Goal: Transaction & Acquisition: Obtain resource

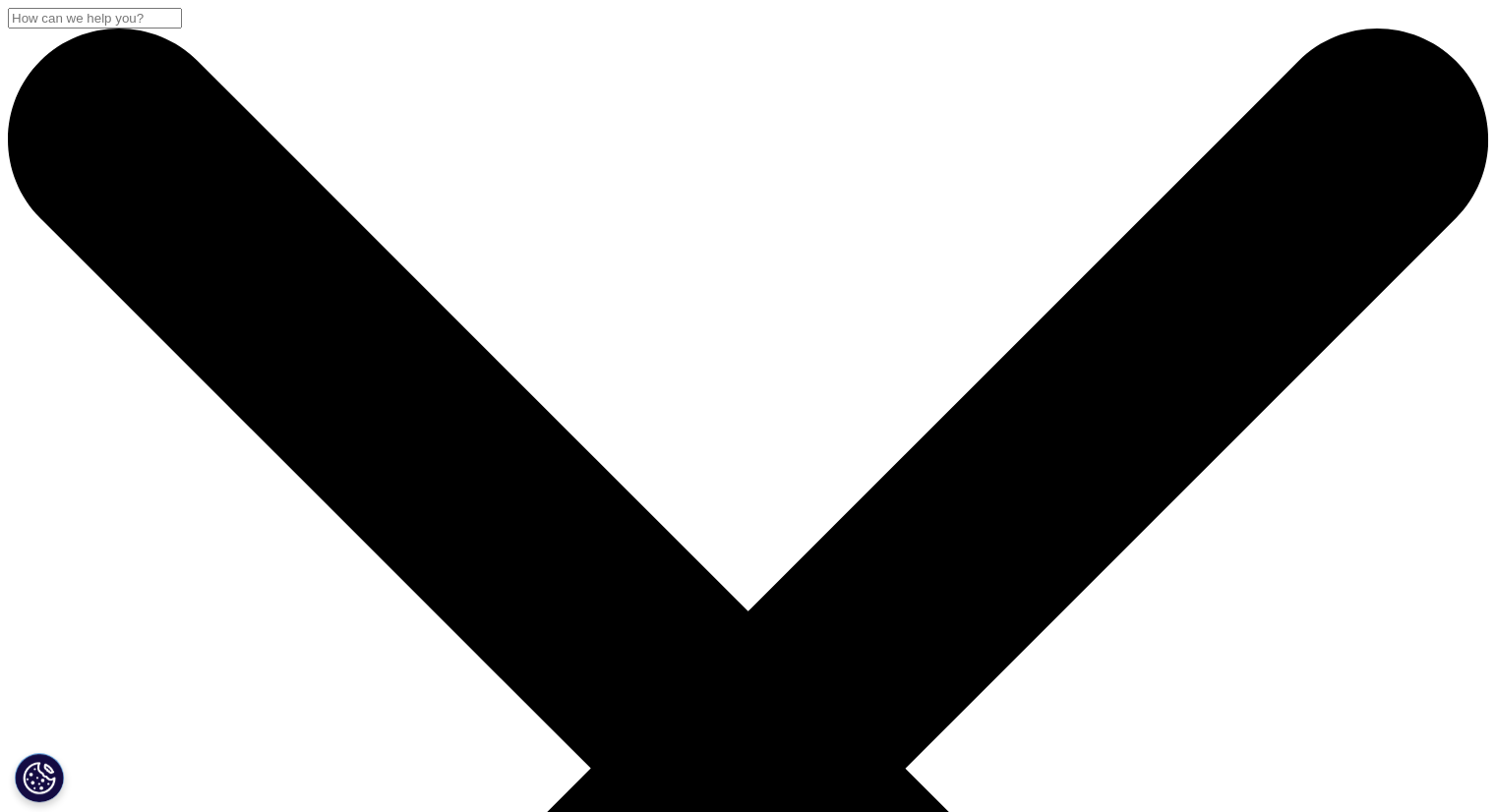
drag, startPoint x: 177, startPoint y: 250, endPoint x: 669, endPoint y: 335, distance: 499.3
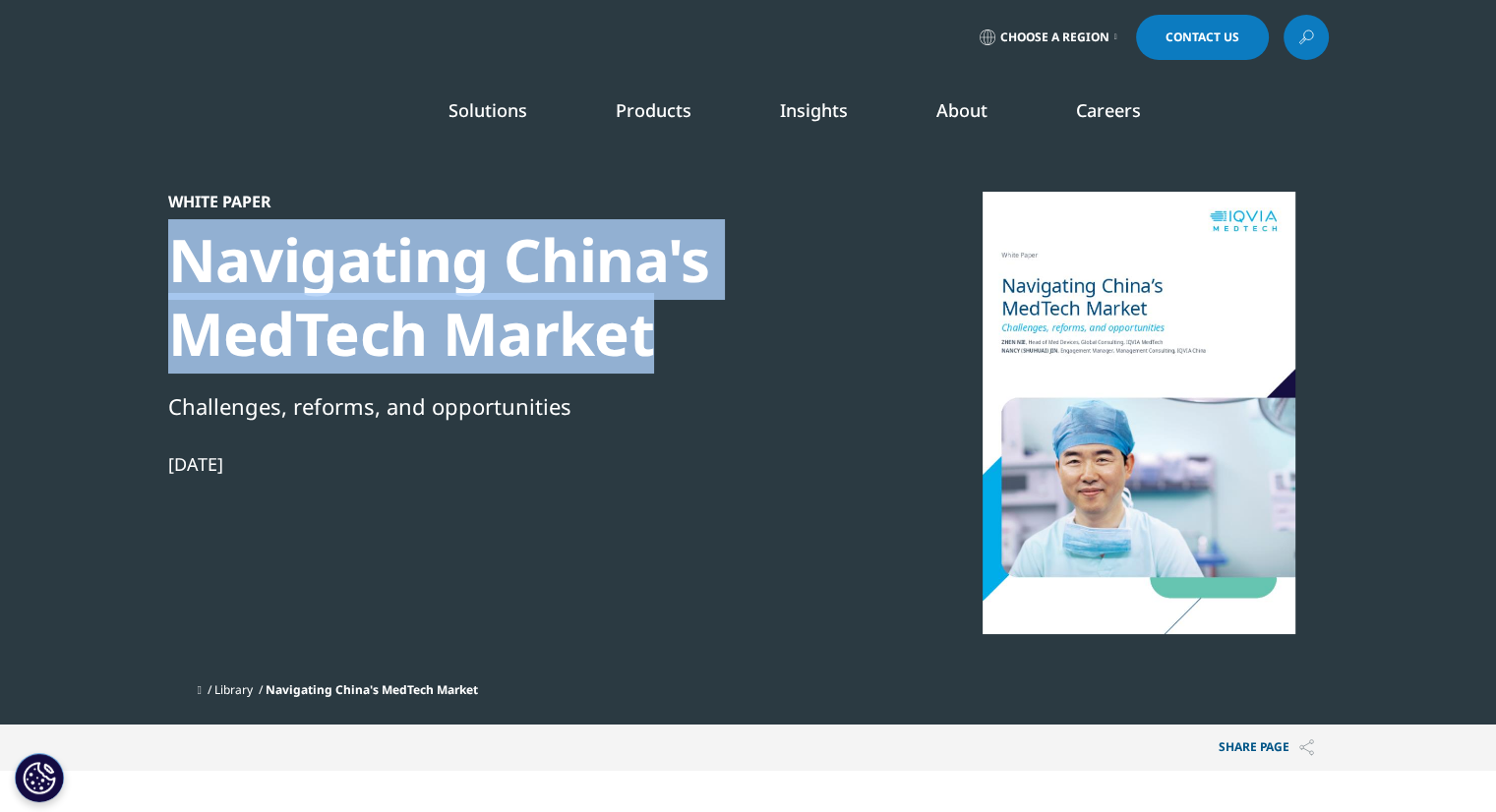
click at [669, 335] on div "Navigating China's MedTech Market" at bounding box center [506, 297] width 675 height 147
copy div "Navigating China's MedTech Market"
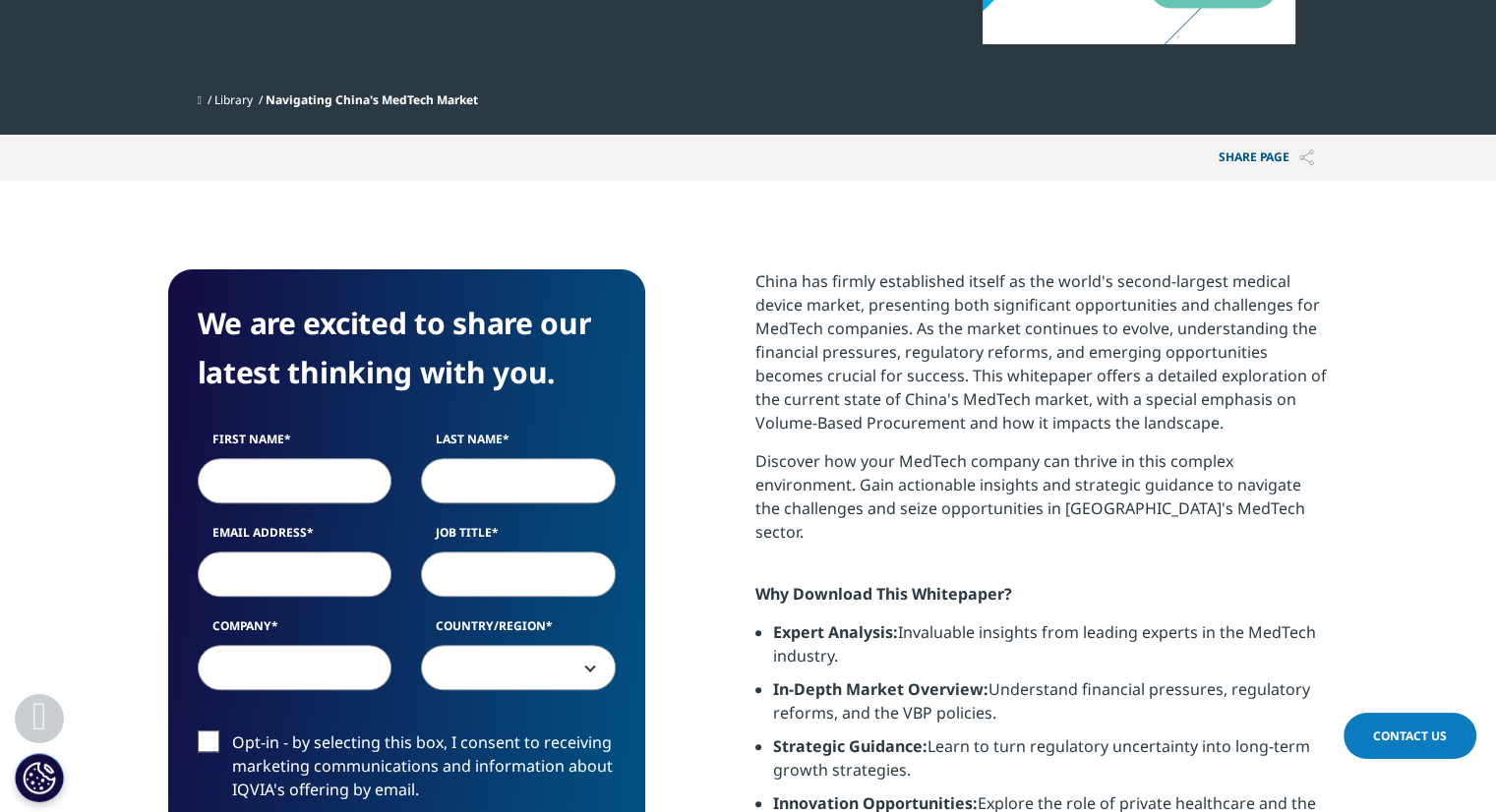
scroll to position [786, 0]
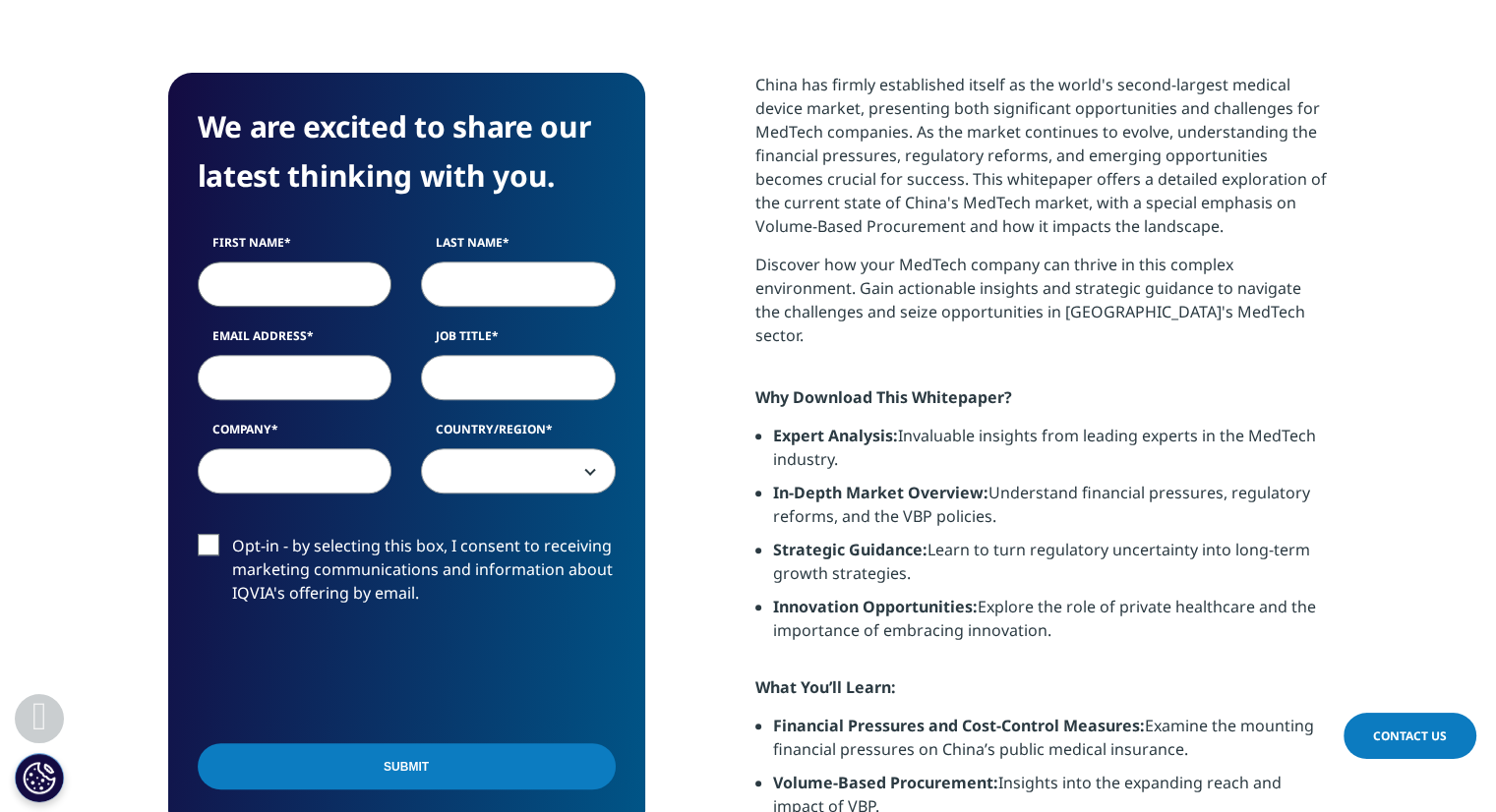
click at [326, 284] on input "First Name" at bounding box center [295, 284] width 195 height 45
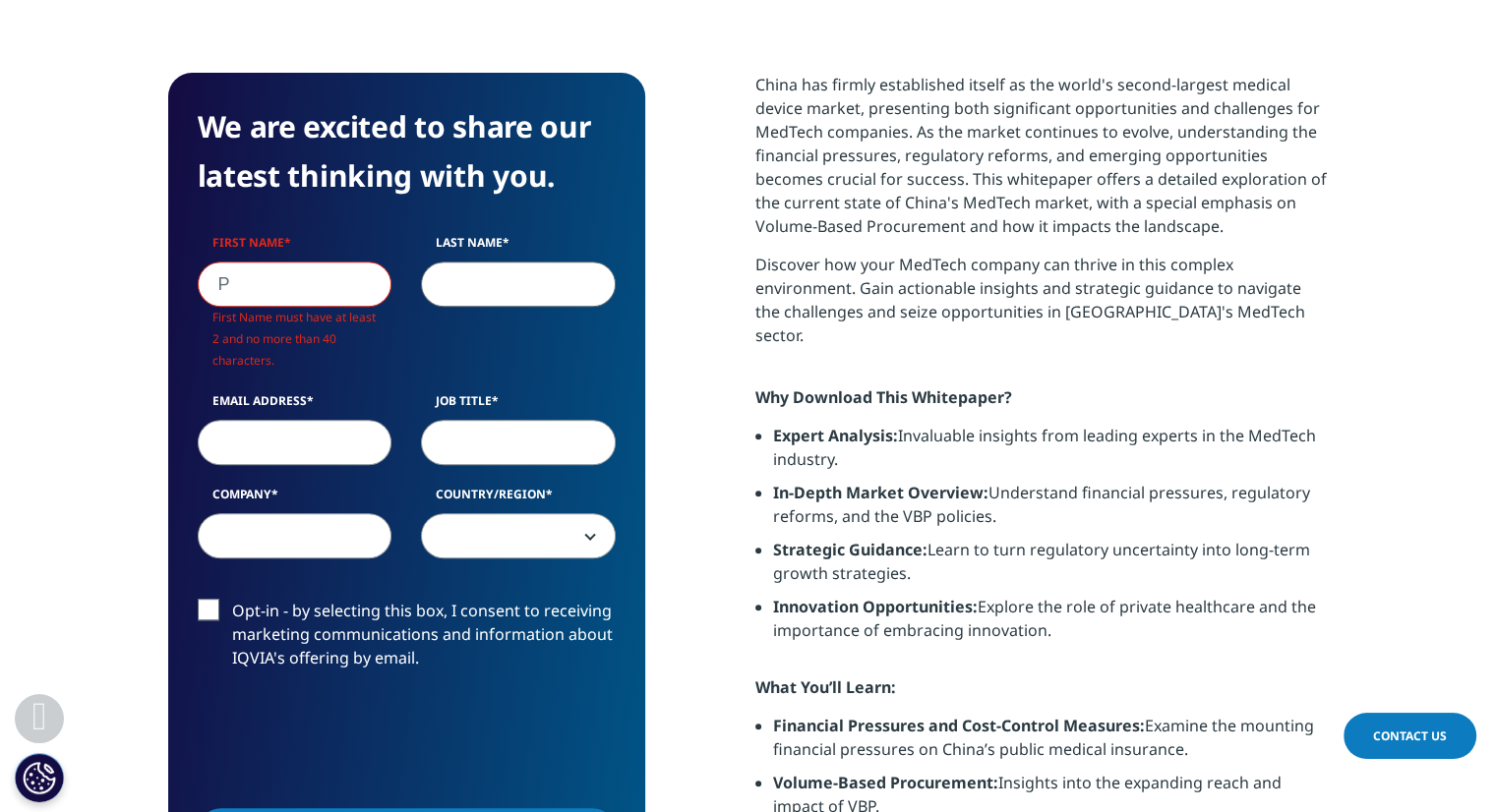
scroll to position [826, 477]
click at [326, 284] on input "P" at bounding box center [295, 284] width 195 height 45
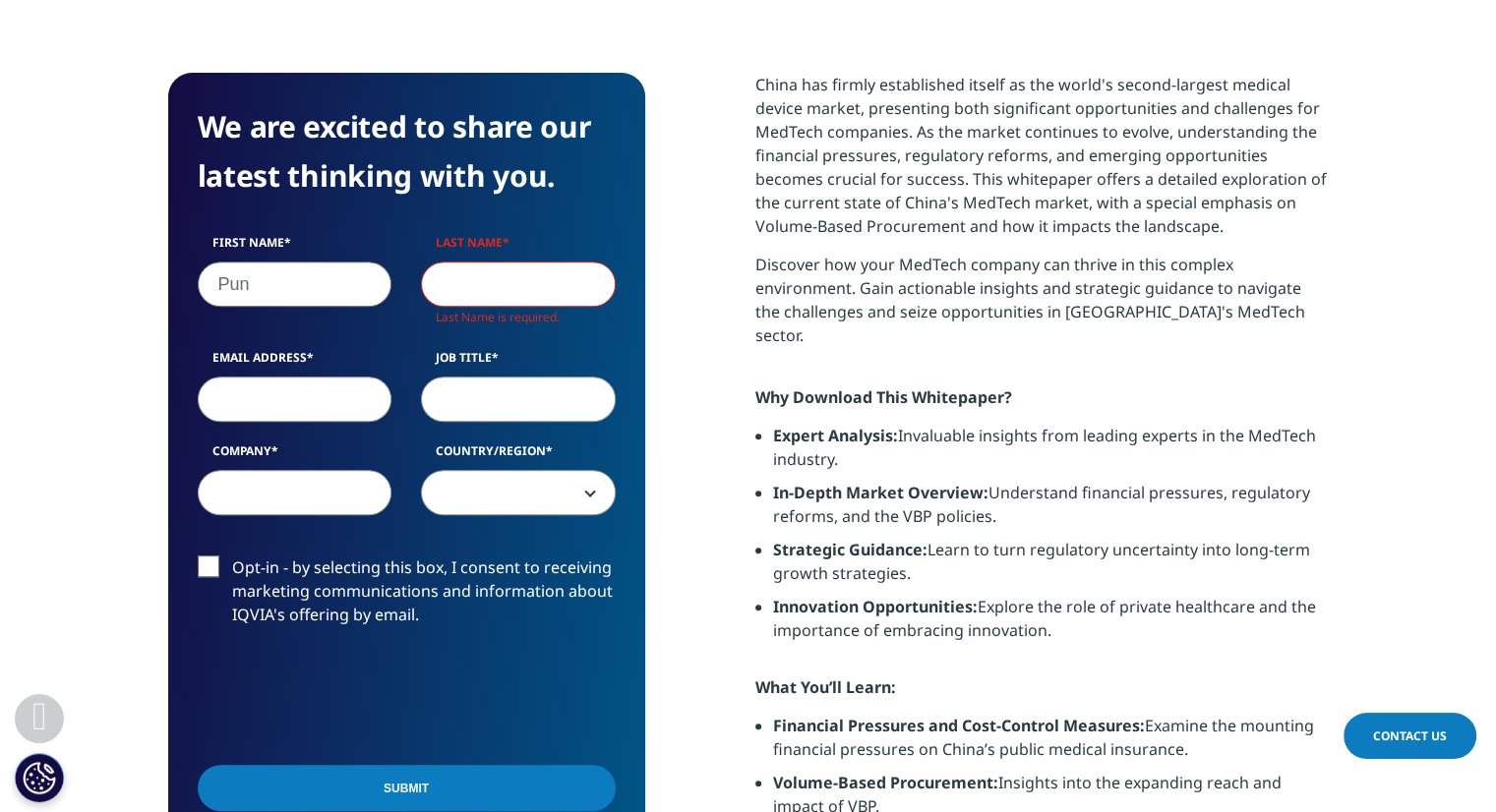
type input "Pun"
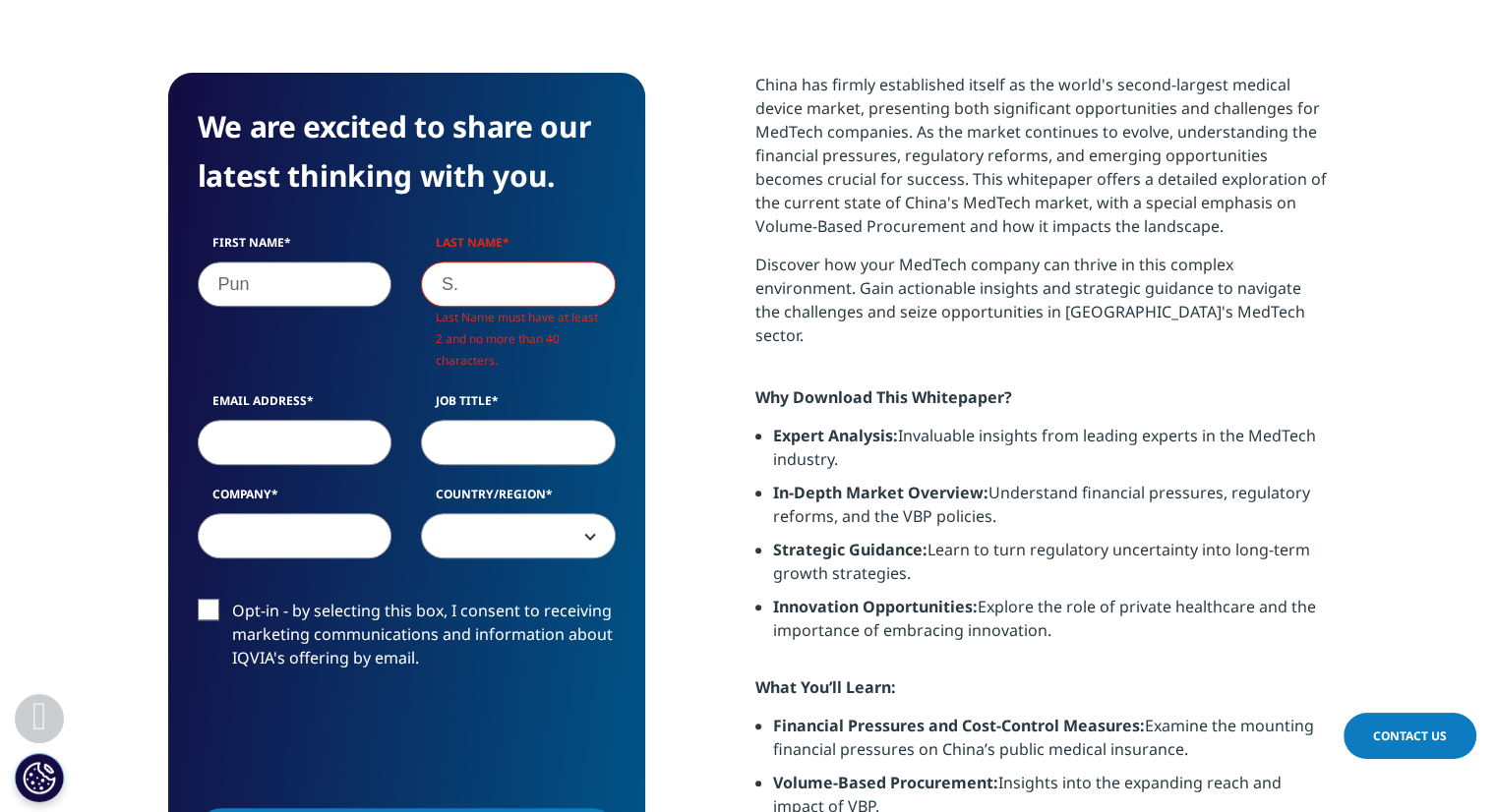
scroll to position [760, 477]
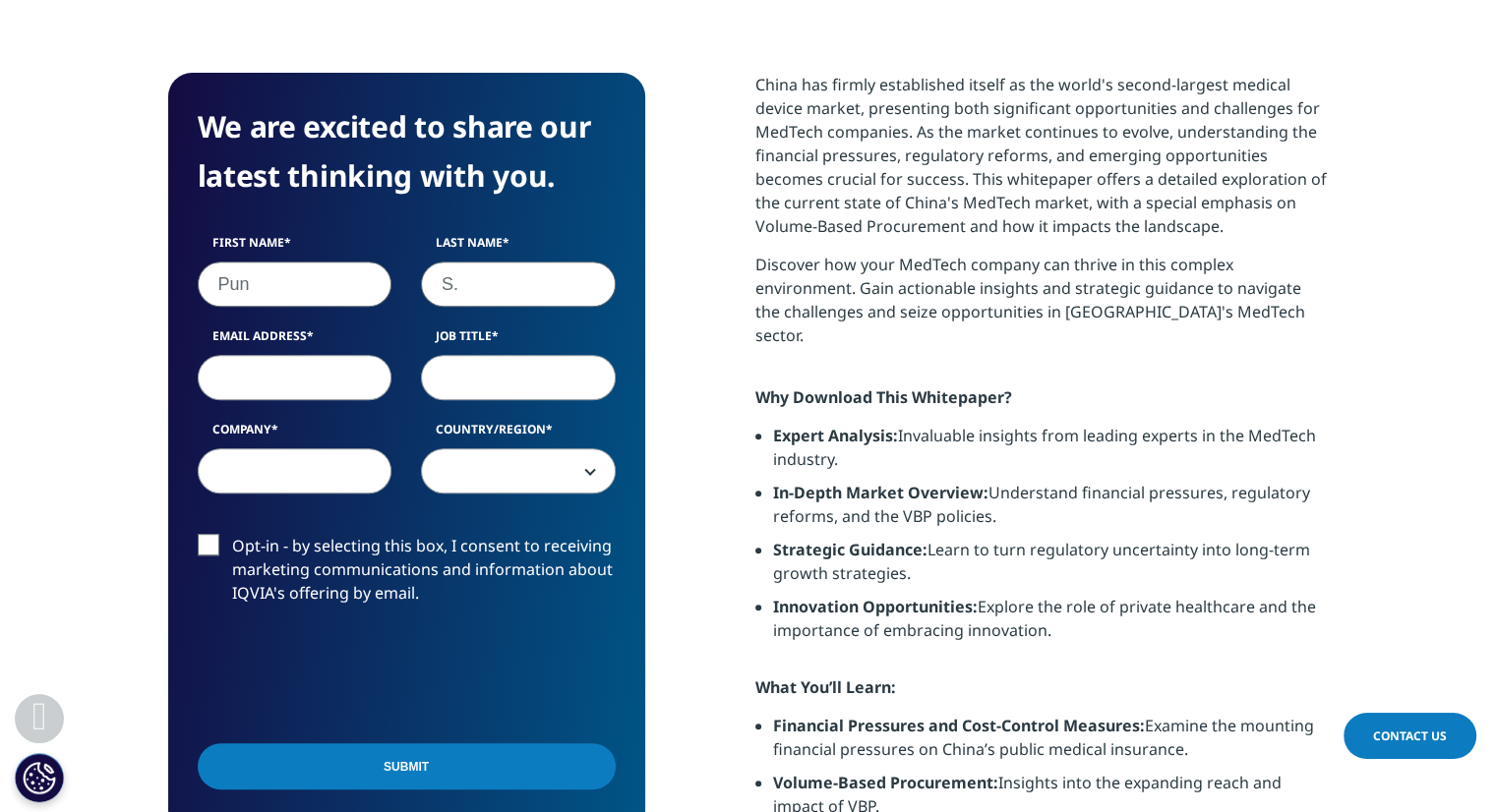
type input "S."
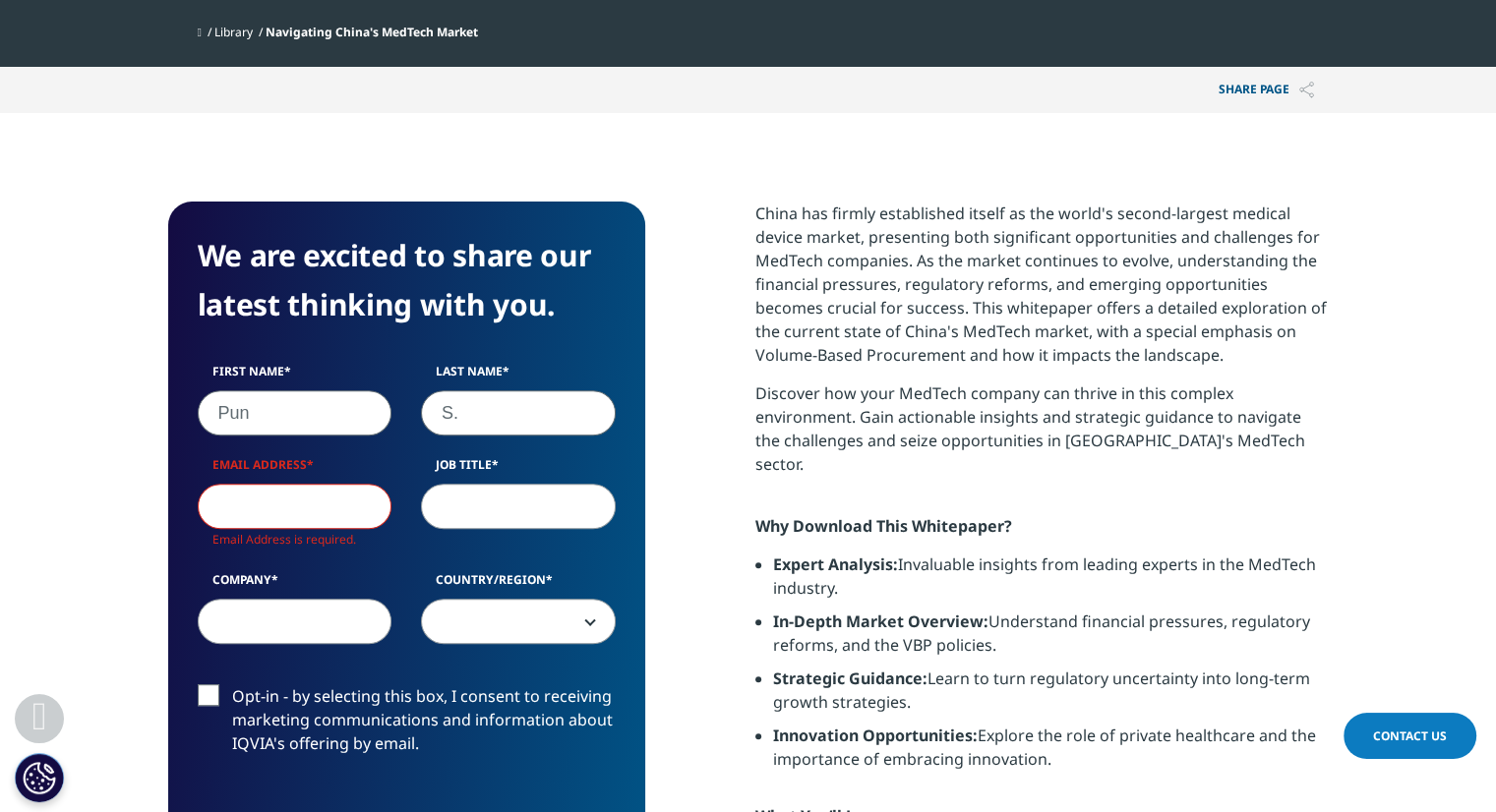
scroll to position [688, 0]
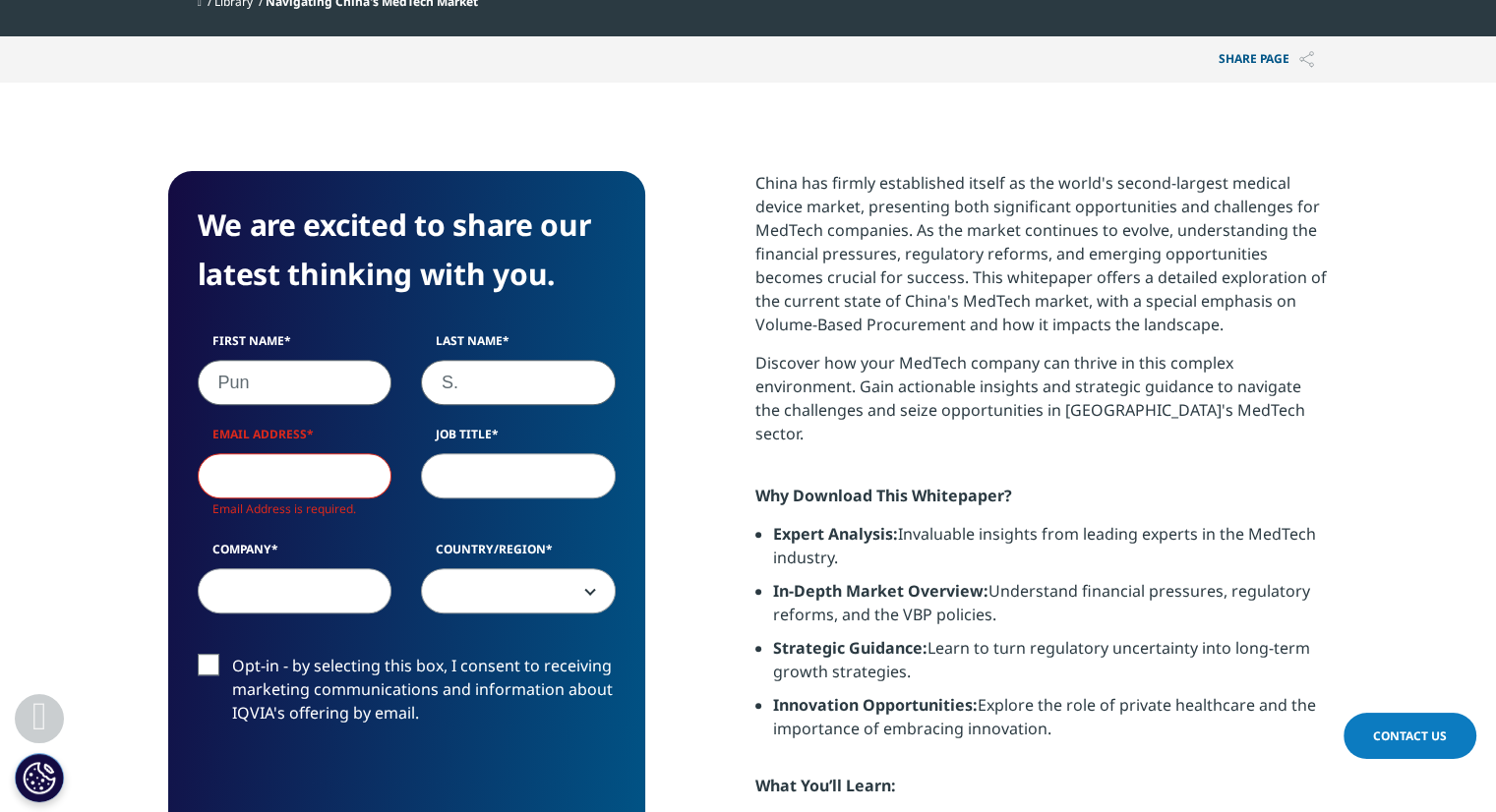
click at [299, 479] on input "Email Address" at bounding box center [295, 476] width 195 height 45
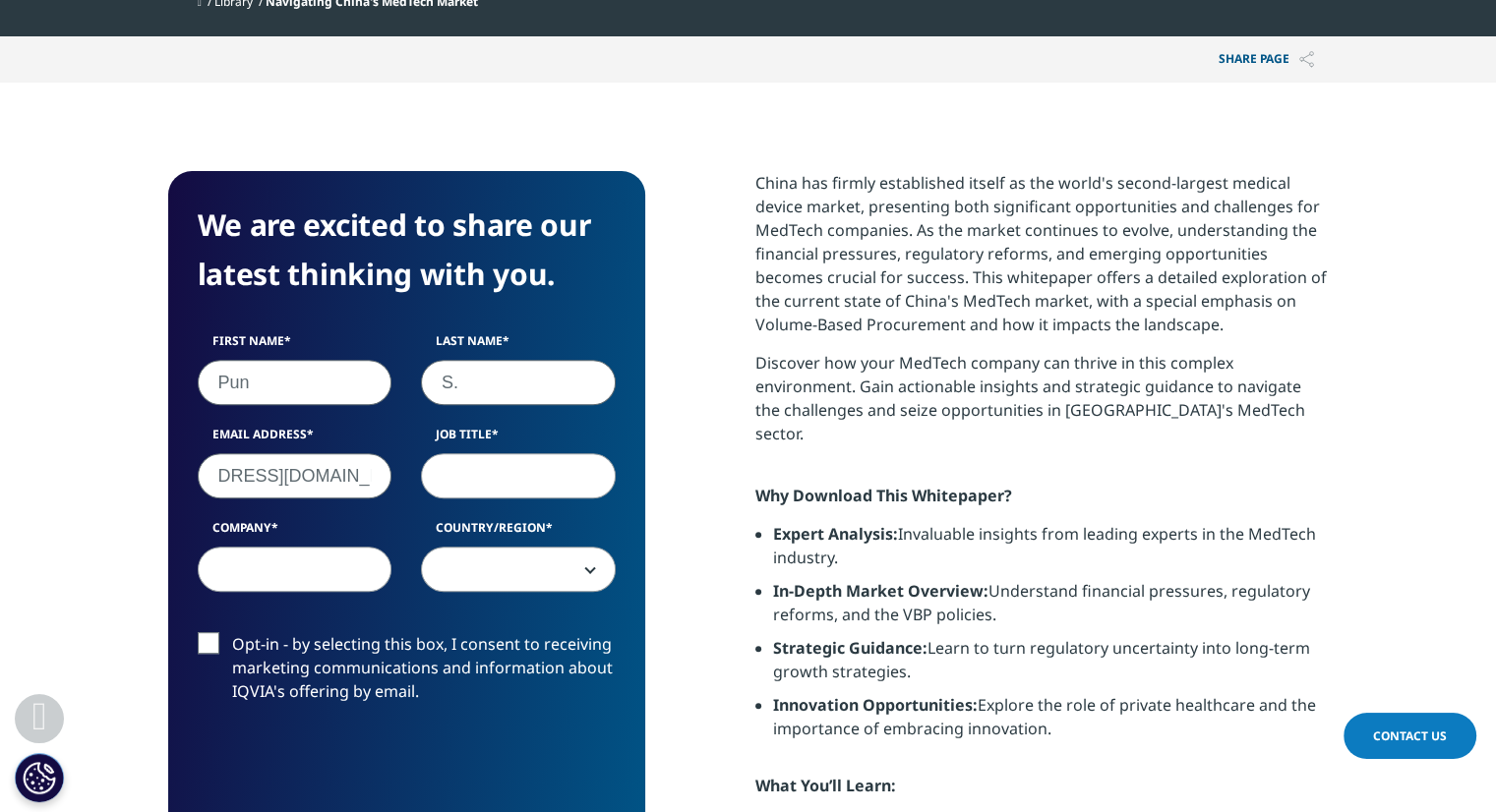
scroll to position [0, 107]
type input "punchika.sakulsupich@iqvia.com"
type input "Consultant"
click at [341, 571] on input "Company" at bounding box center [295, 569] width 195 height 45
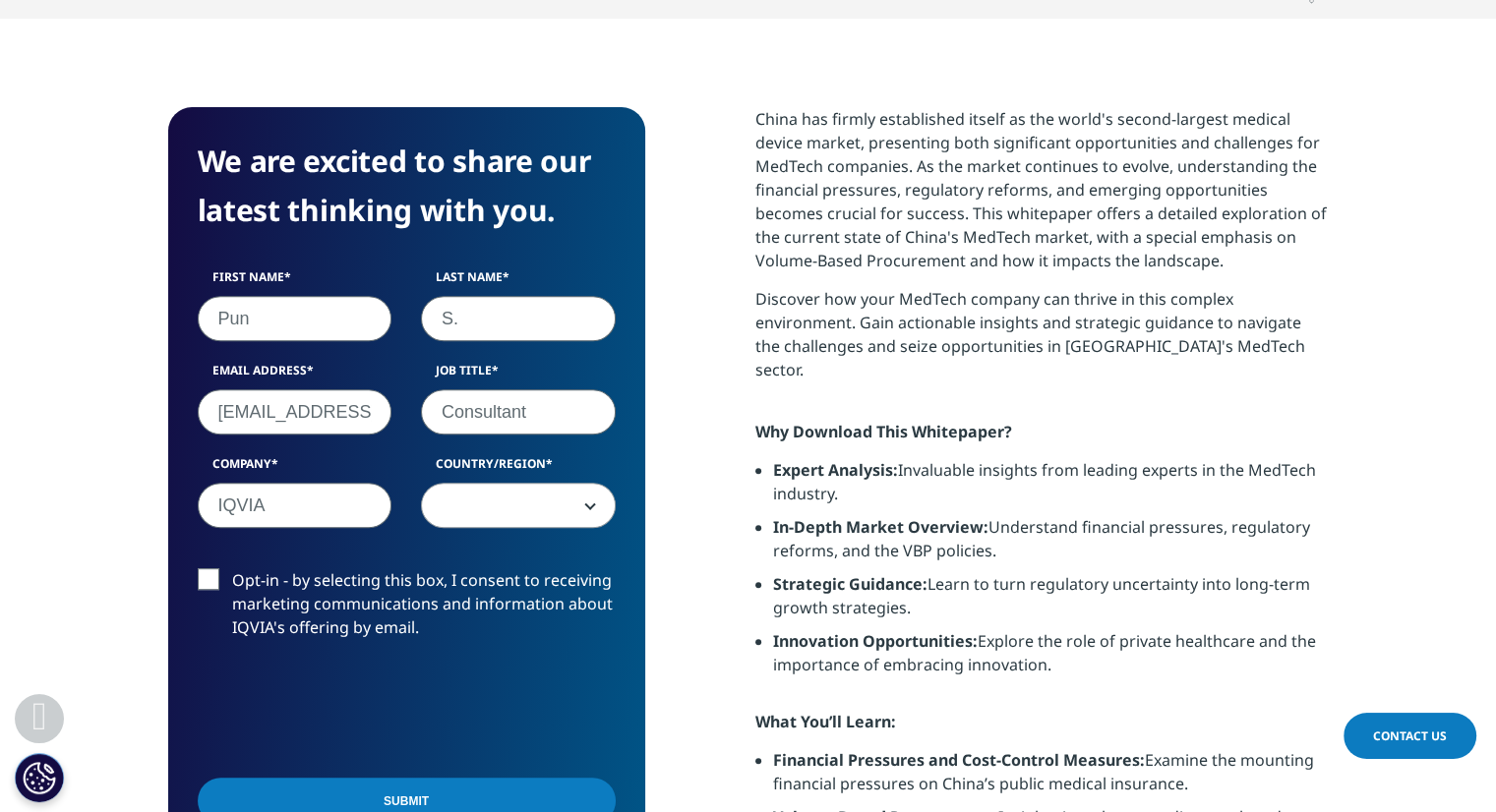
scroll to position [786, 0]
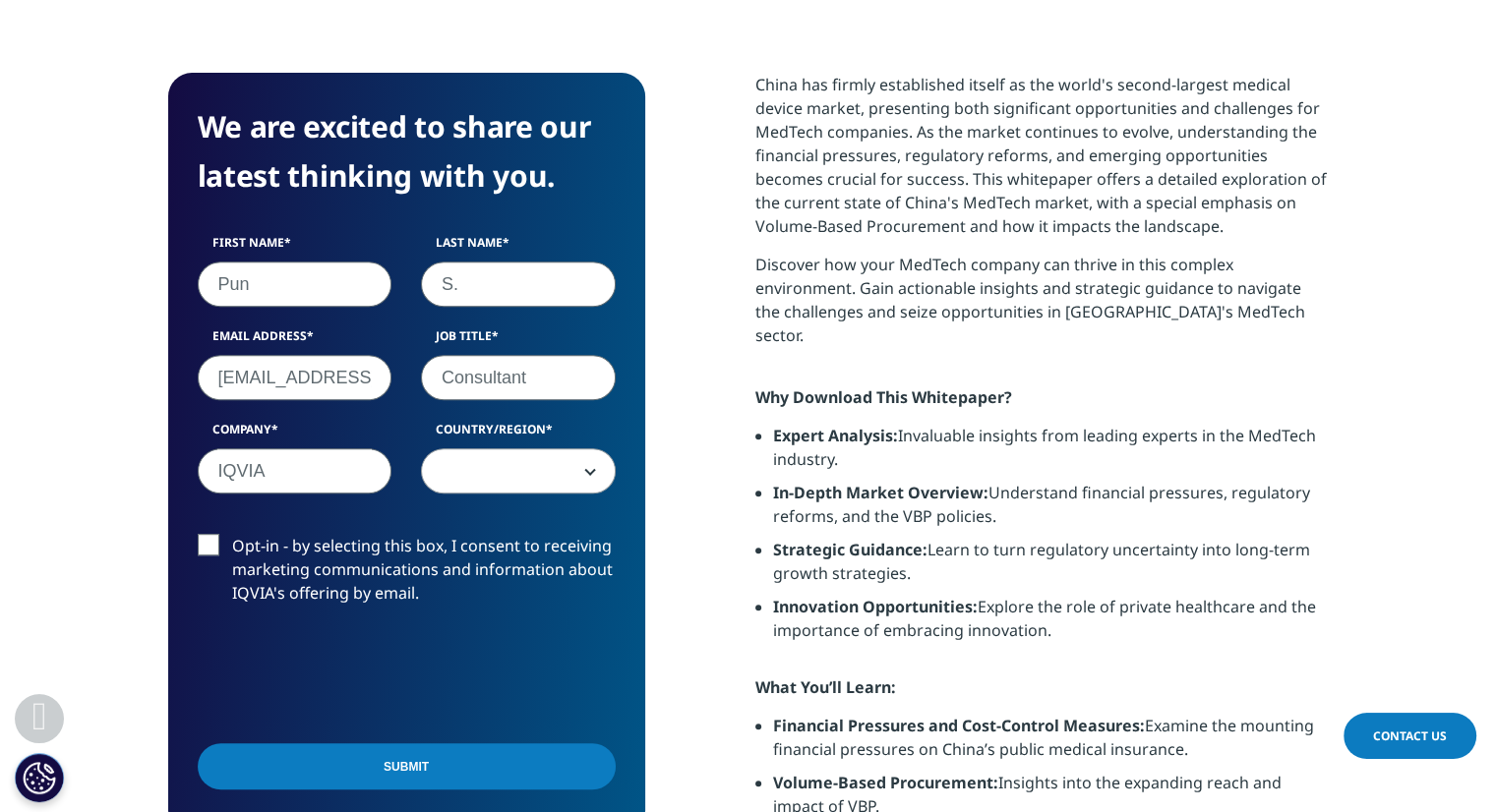
type input "IQVIA"
click at [559, 462] on span at bounding box center [518, 472] width 193 height 45
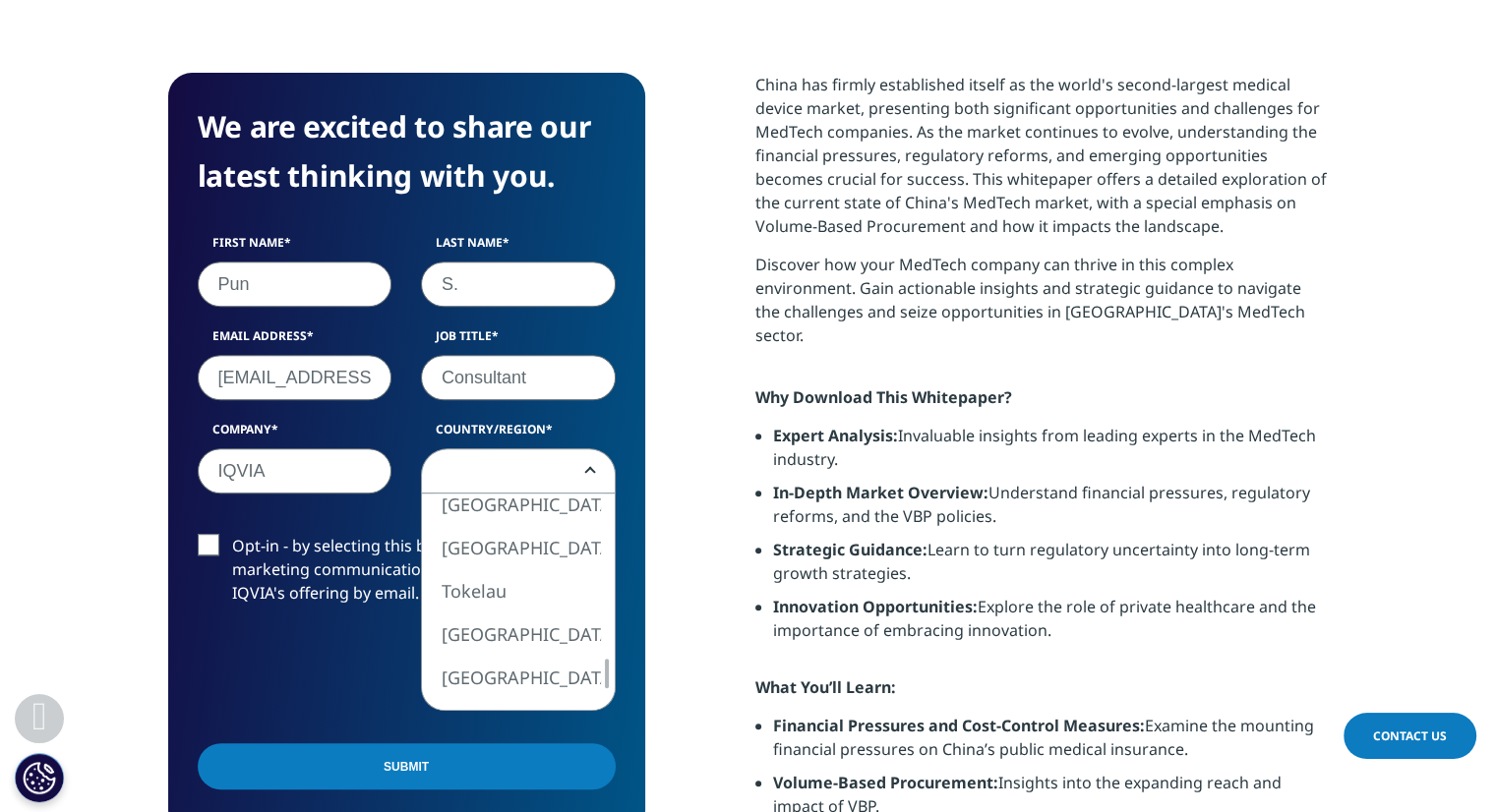
click at [611, 674] on div at bounding box center [607, 673] width 16 height 29
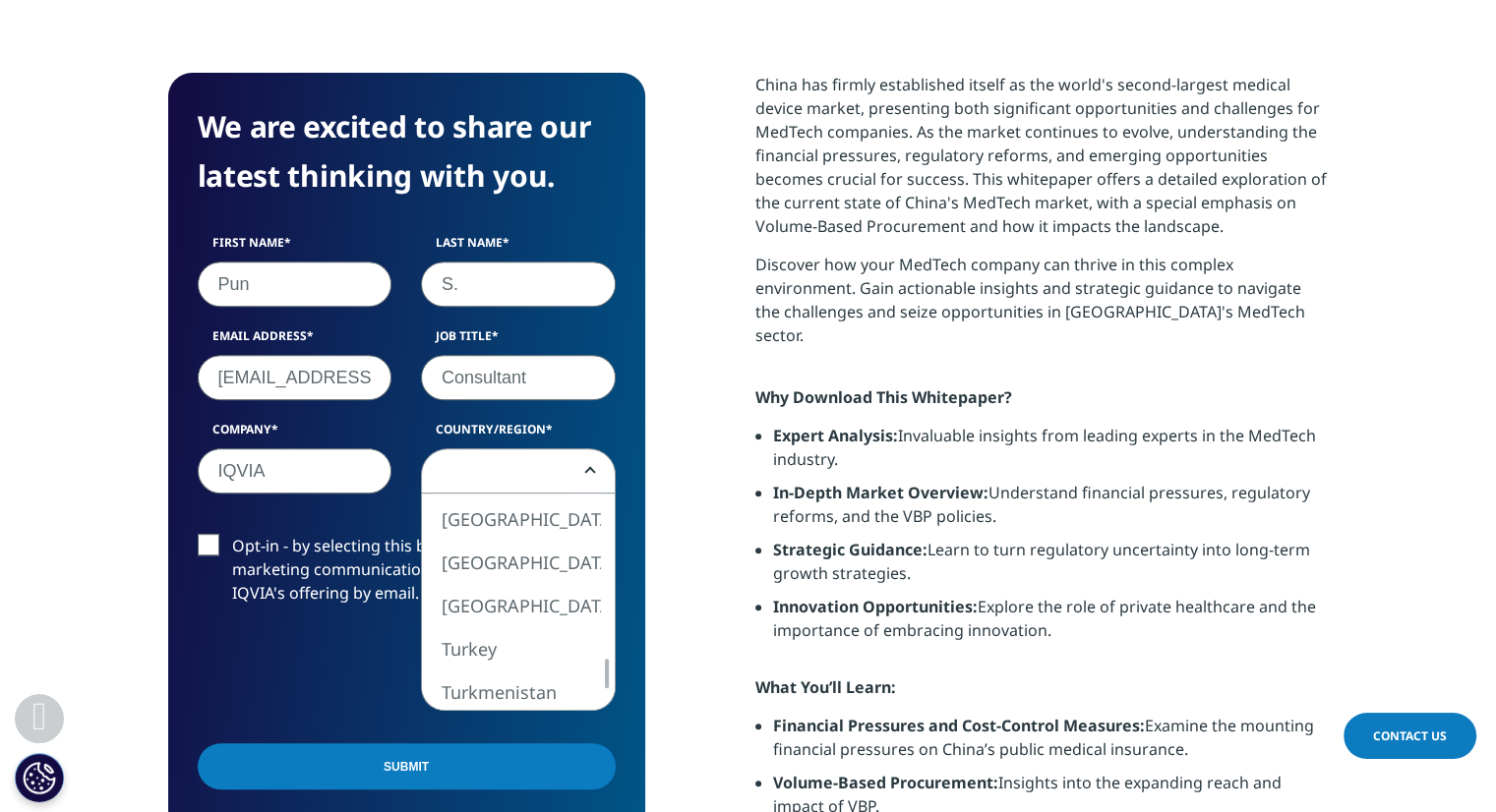
select select "Thailand"
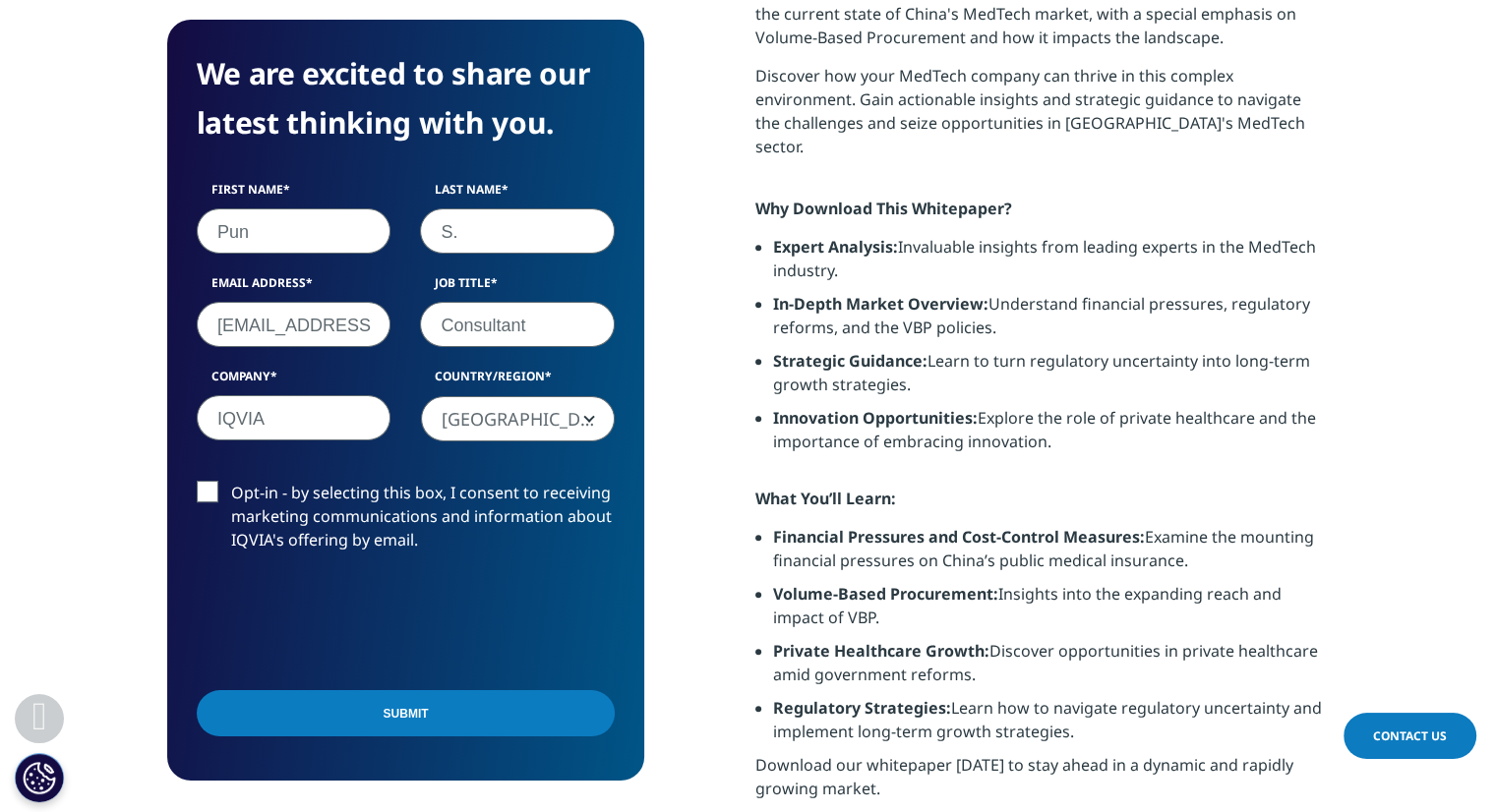
scroll to position [983, 0]
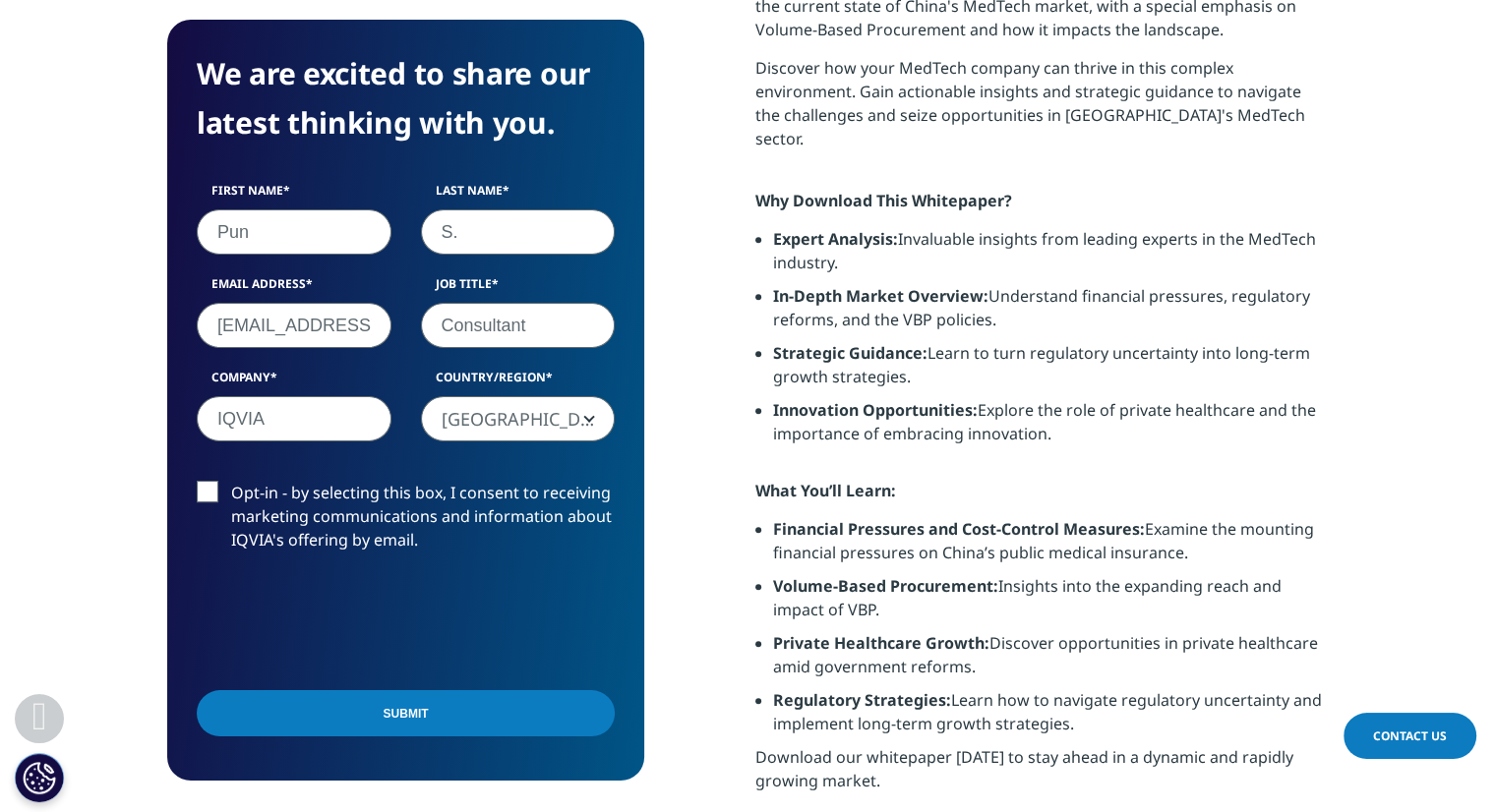
click at [369, 707] on input "Submit" at bounding box center [405, 713] width 418 height 46
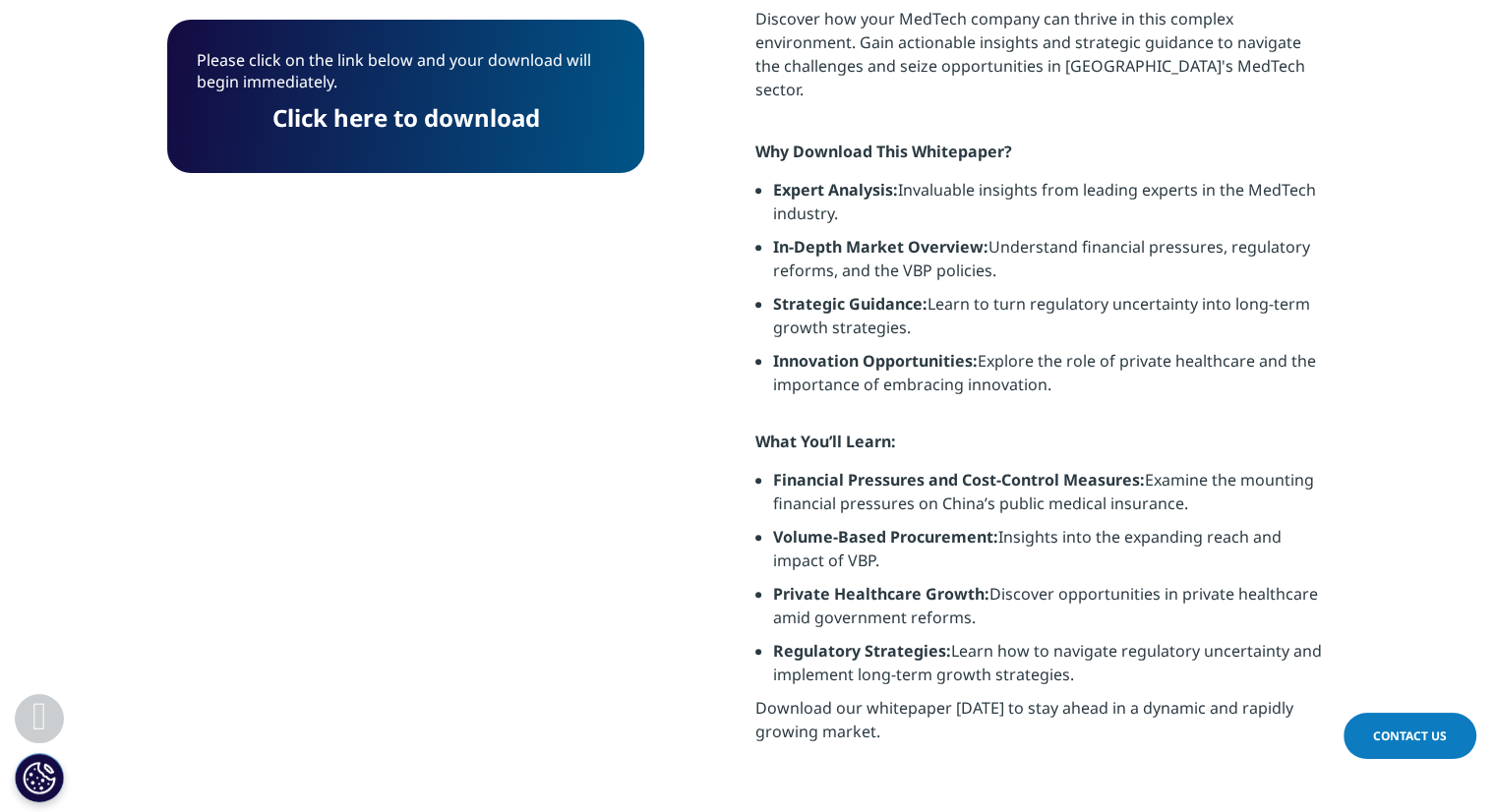
scroll to position [10, 10]
